Goal: Information Seeking & Learning: Learn about a topic

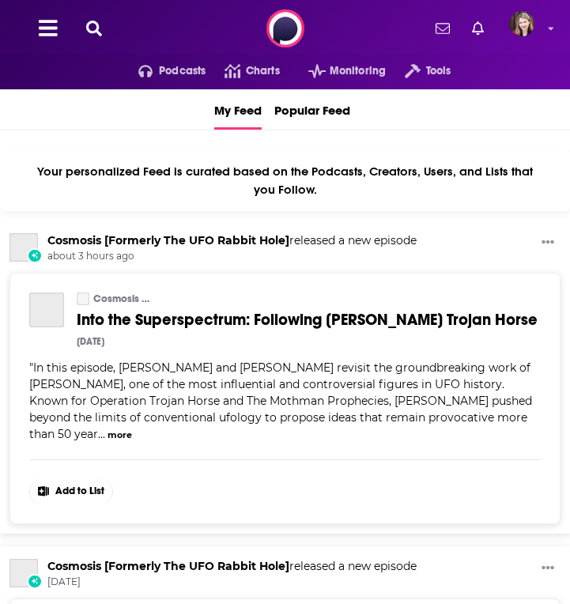
click at [92, 26] on icon at bounding box center [94, 29] width 16 height 16
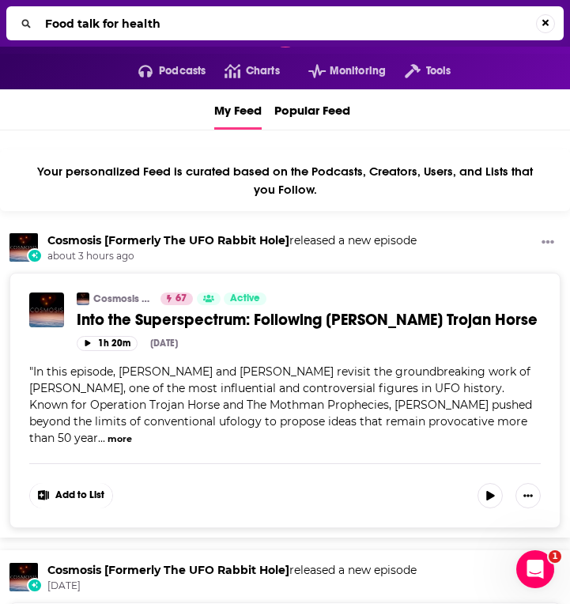
type input "Food talk for health"
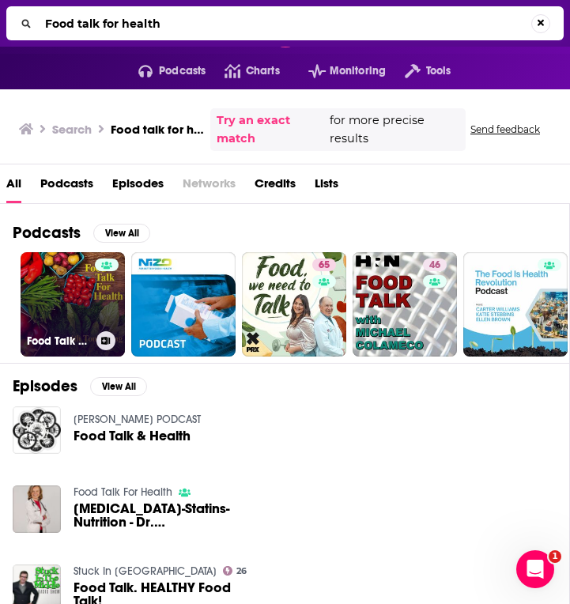
click at [78, 309] on link "Food Talk For Health" at bounding box center [73, 304] width 104 height 104
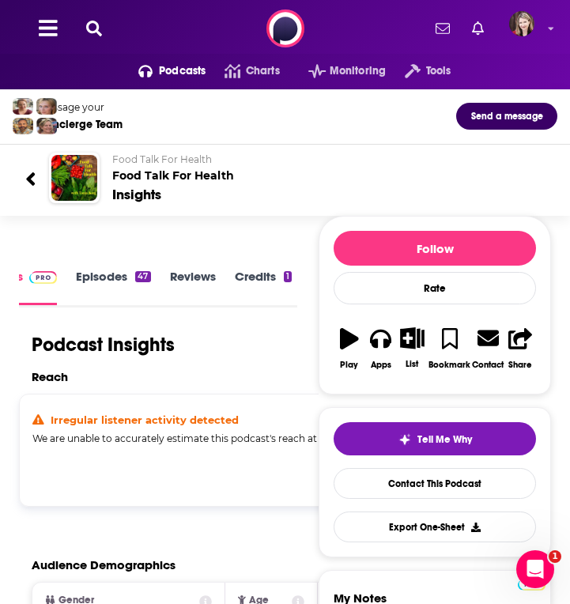
click at [89, 28] on icon at bounding box center [94, 29] width 16 height 16
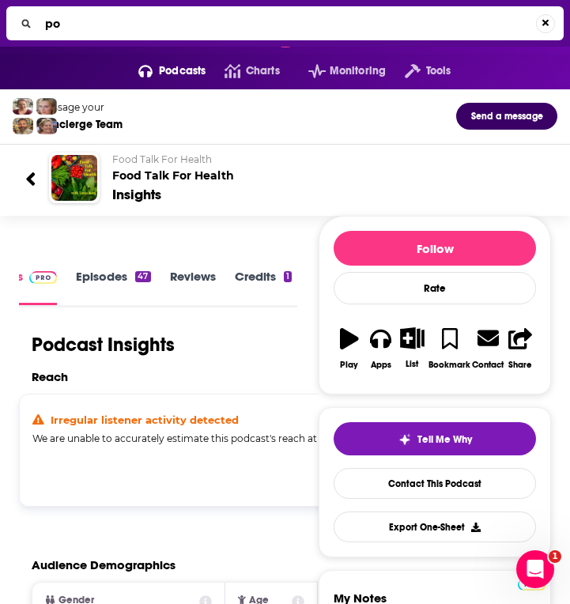
type input "p"
type input "eat my globe"
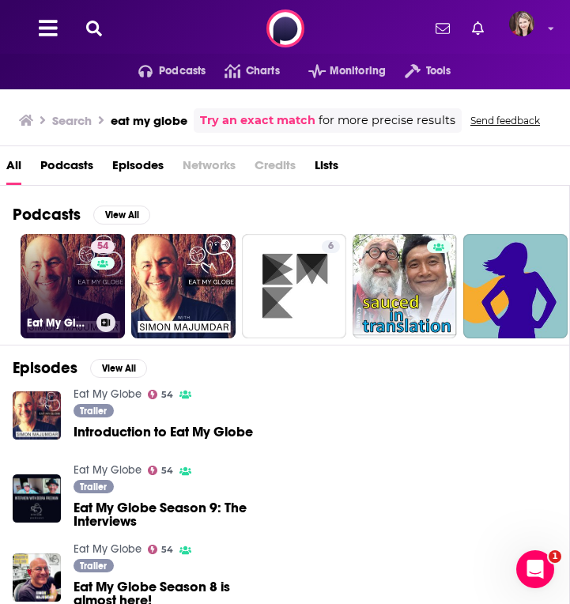
click at [80, 296] on link "54 Eat My Globe" at bounding box center [73, 286] width 104 height 104
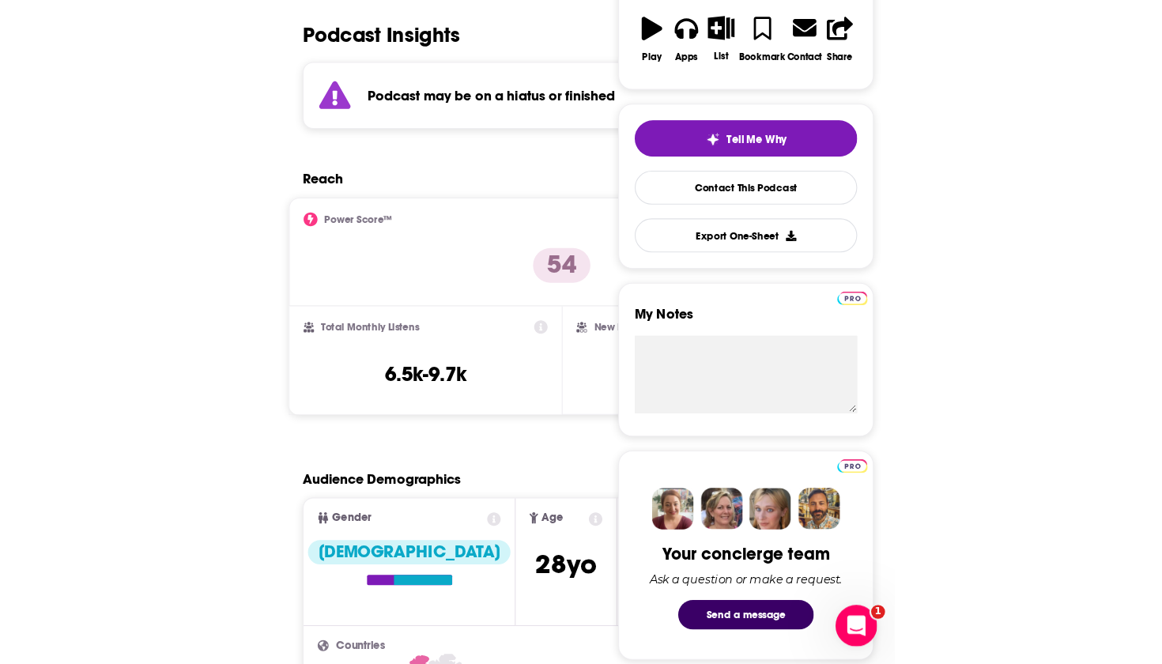
scroll to position [315, 0]
